Goal: Task Accomplishment & Management: Use online tool/utility

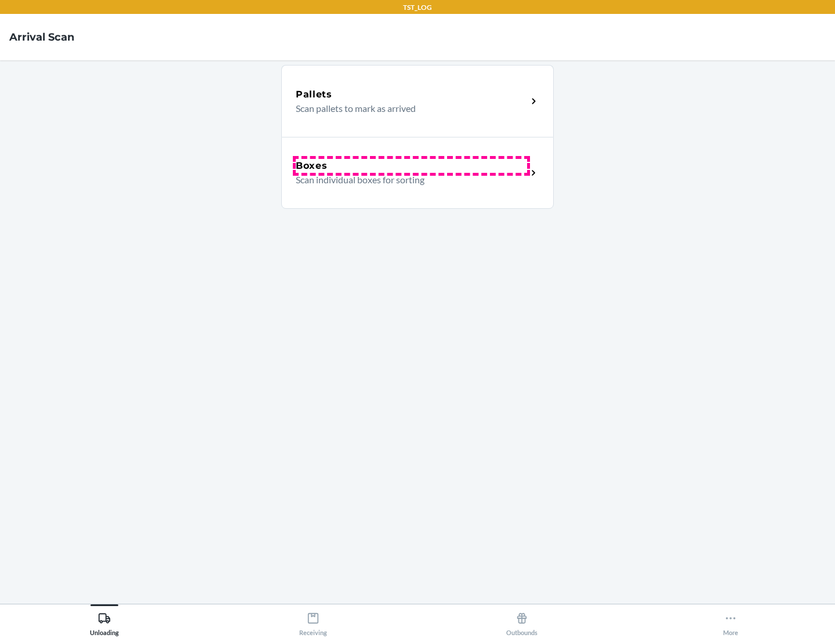
click at [411, 166] on div "Boxes" at bounding box center [411, 166] width 231 height 14
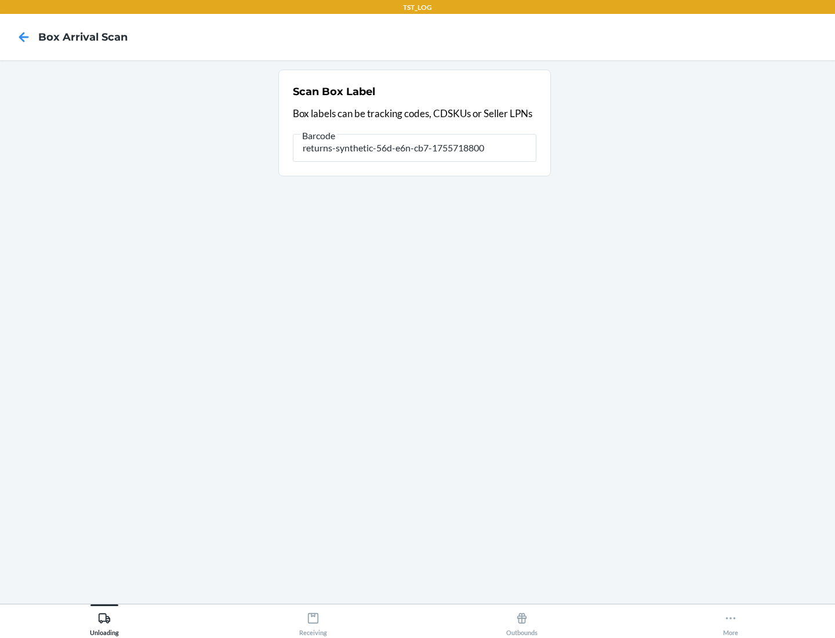
type input "returns-synthetic-56d-e6n-cb7-1755718800"
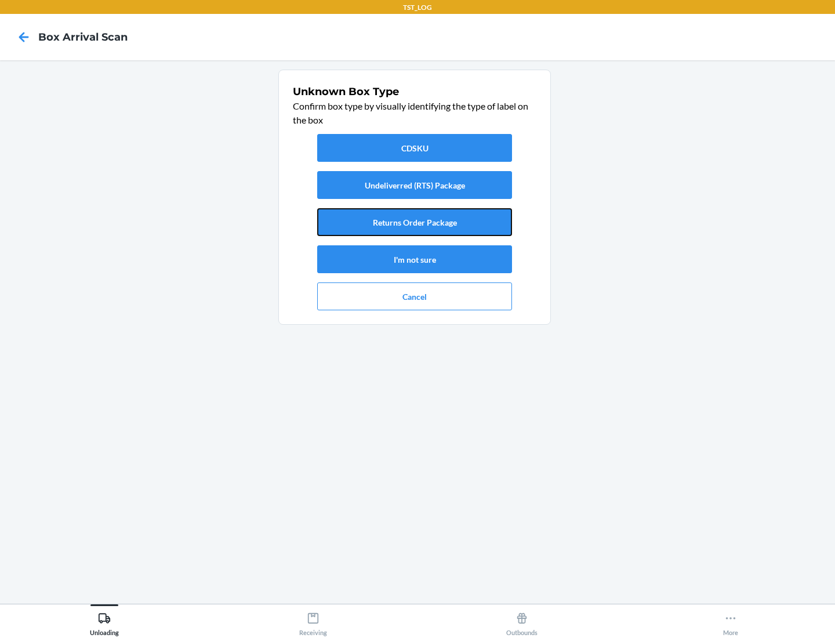
click at [415, 222] on button "Returns Order Package" at bounding box center [414, 222] width 195 height 28
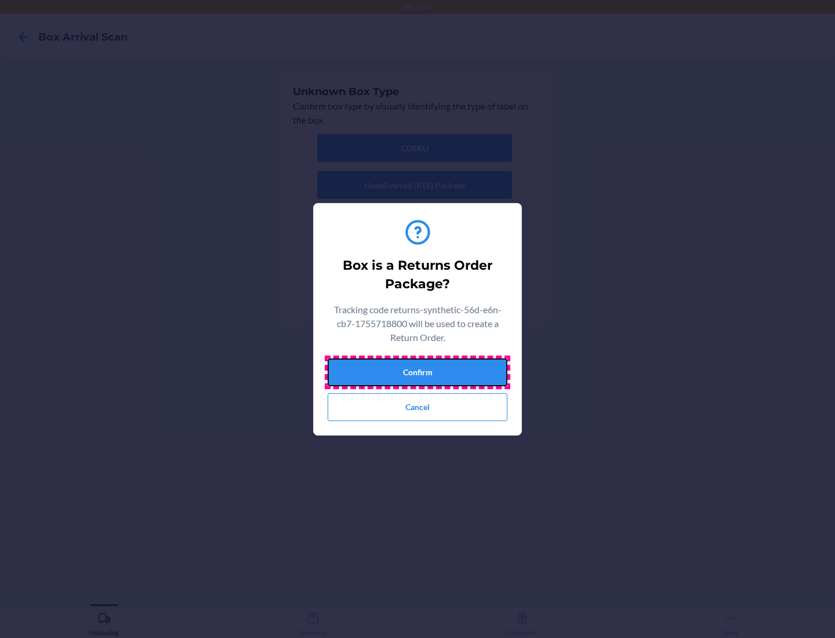
click at [418, 372] on button "Confirm" at bounding box center [418, 372] width 180 height 28
